Goal: Information Seeking & Learning: Learn about a topic

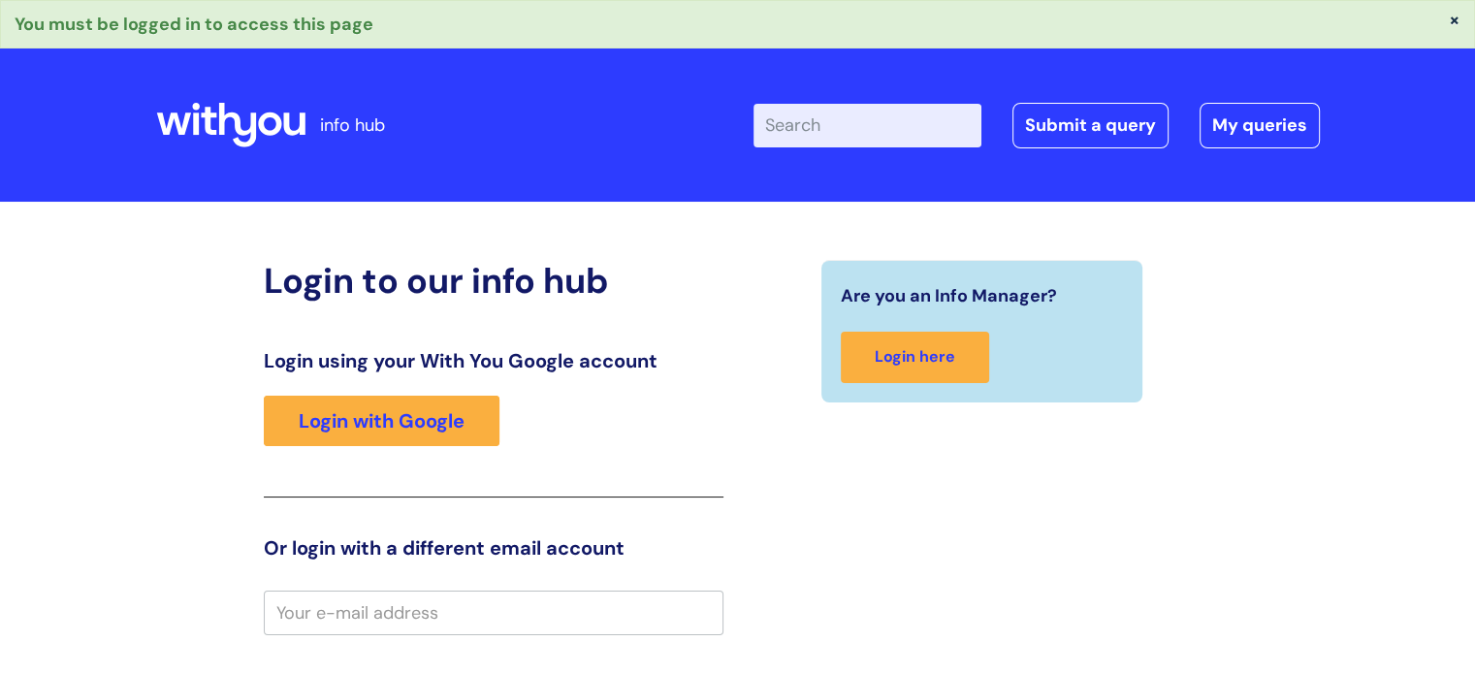
click at [361, 458] on div "Login using your With You Google account Login with Google" at bounding box center [494, 423] width 460 height 148
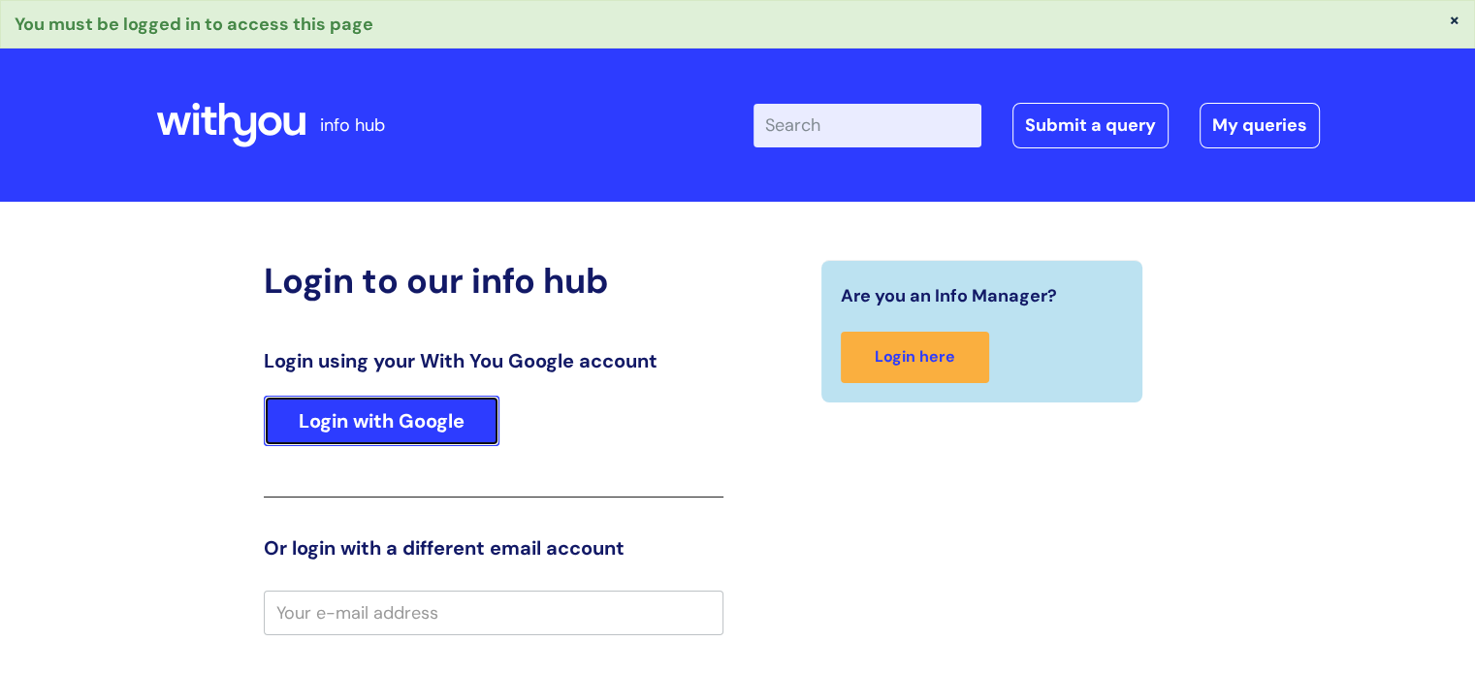
click at [385, 422] on link "Login with Google" at bounding box center [382, 421] width 236 height 50
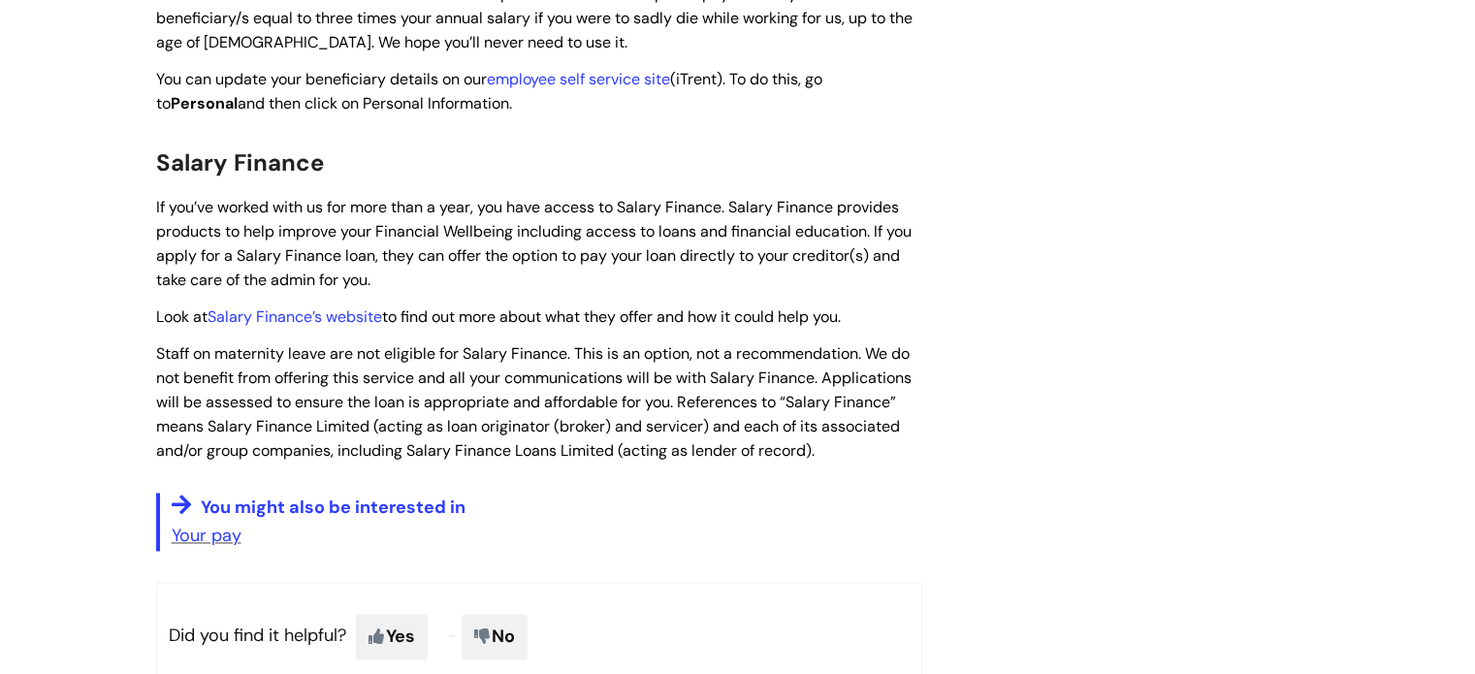
scroll to position [2813, 0]
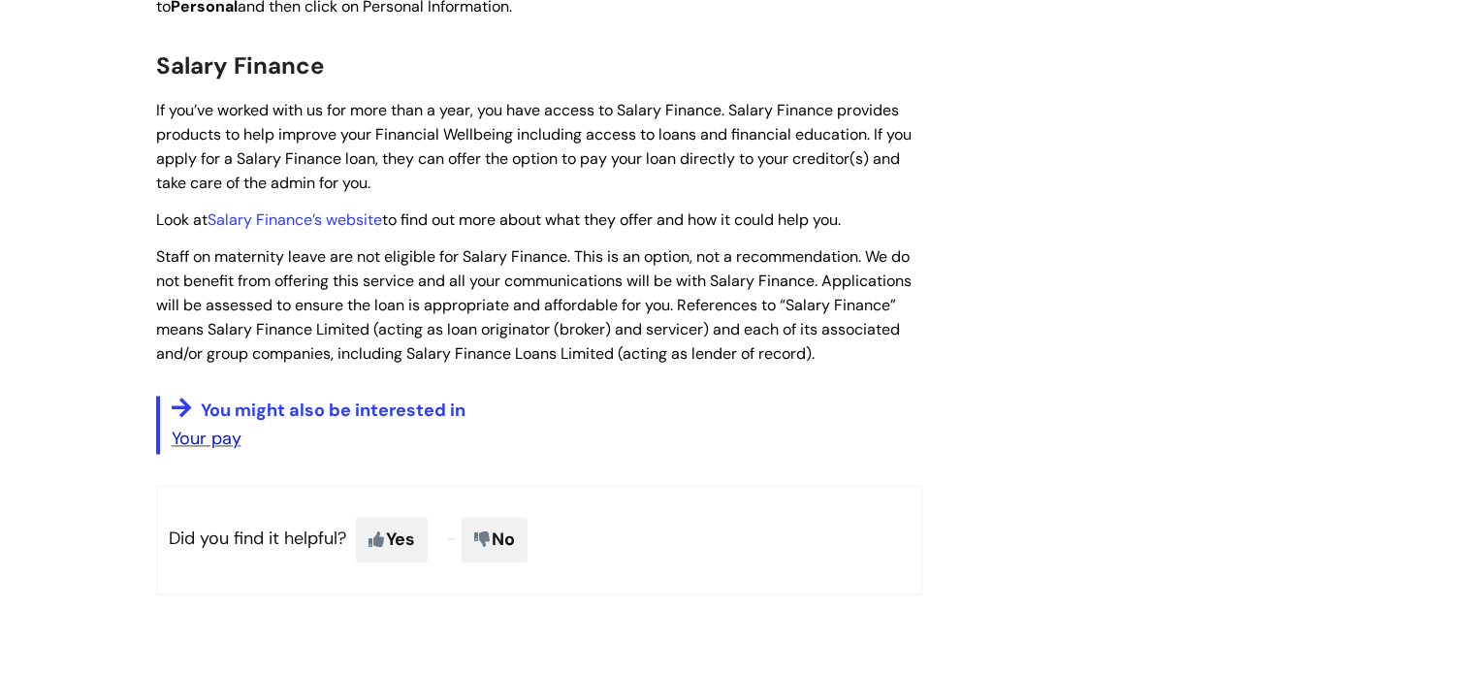
click at [190, 427] on link "Your pay" at bounding box center [207, 438] width 70 height 23
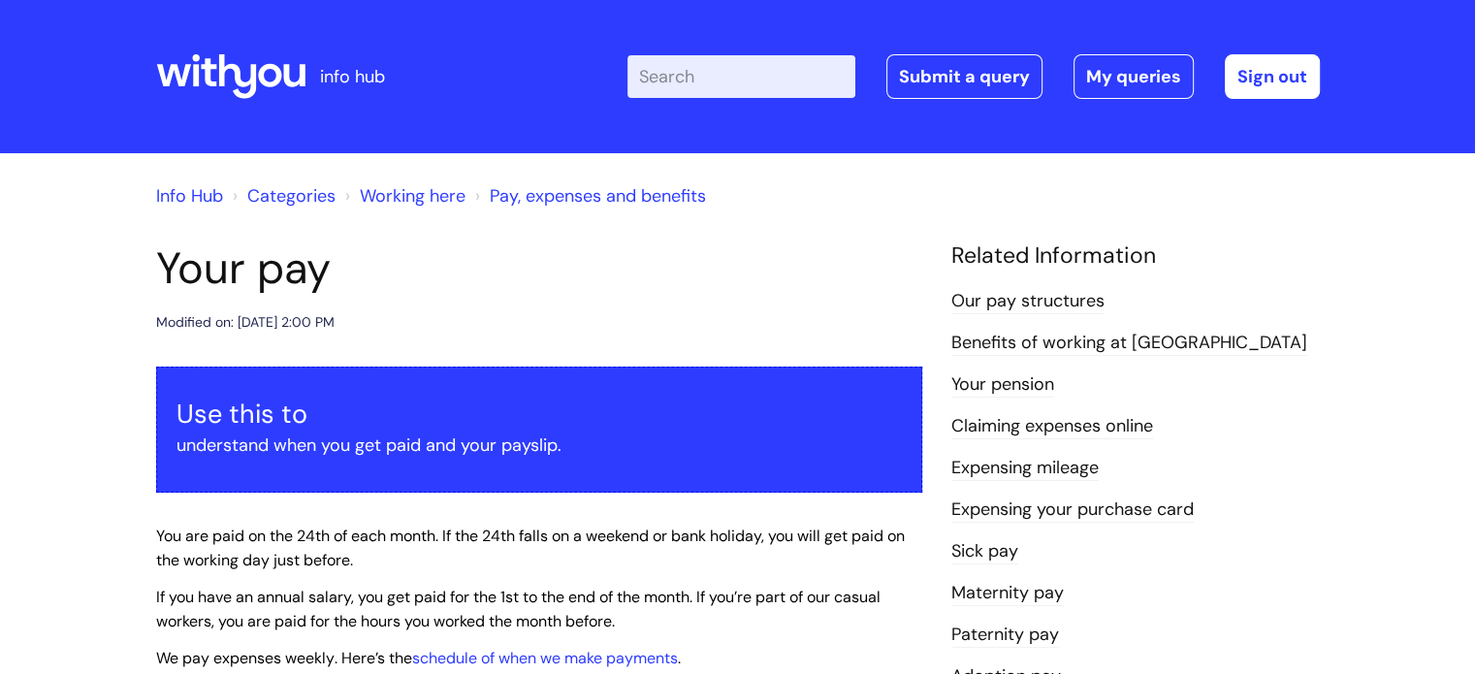
scroll to position [97, 0]
